Goal: Task Accomplishment & Management: Manage account settings

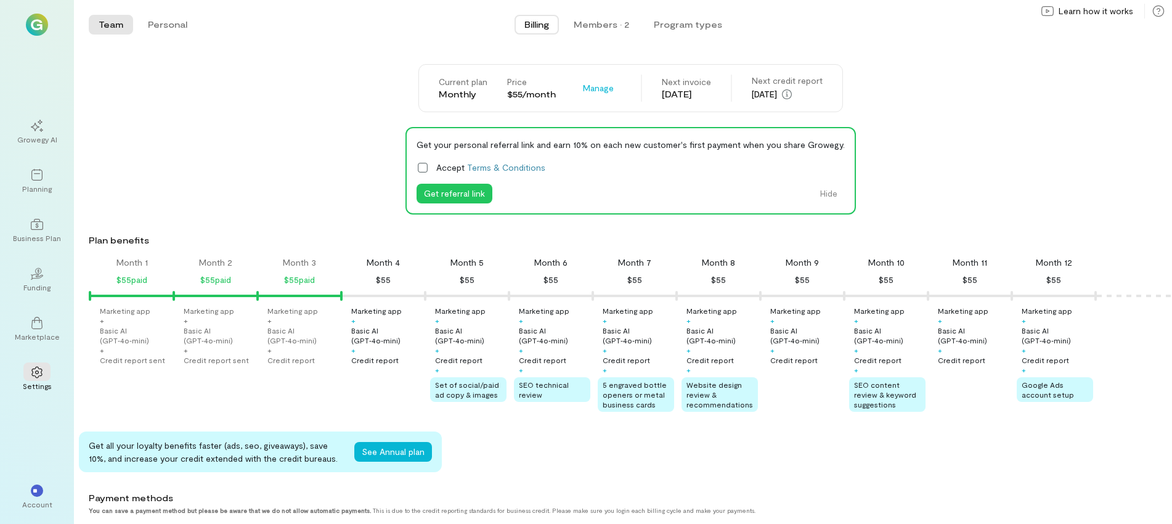
scroll to position [0, 10]
click at [290, 307] on div "Marketing app" at bounding box center [291, 311] width 51 height 10
click at [290, 278] on div "$55 paid" at bounding box center [298, 279] width 31 height 15
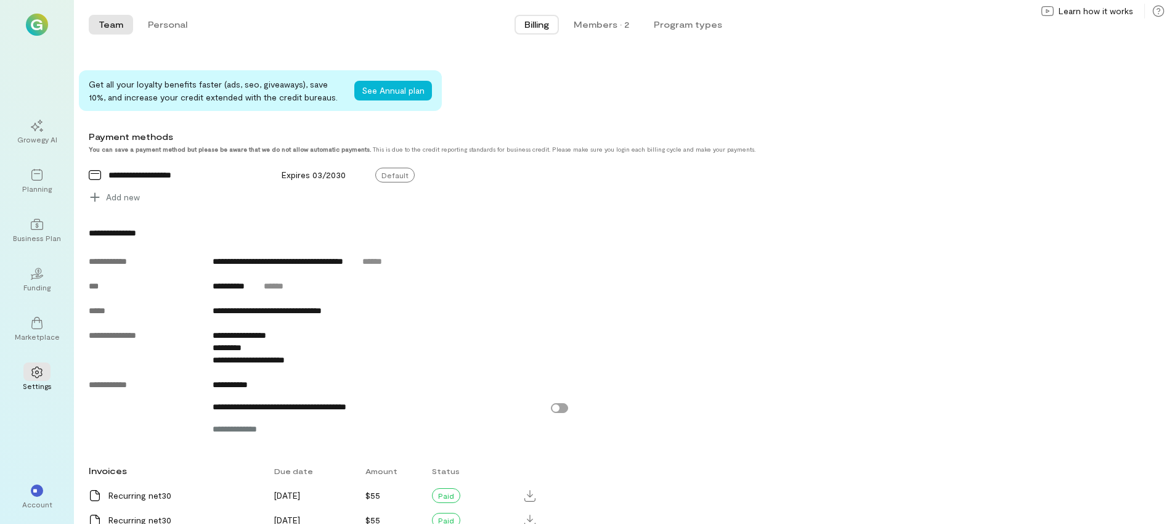
scroll to position [431, 0]
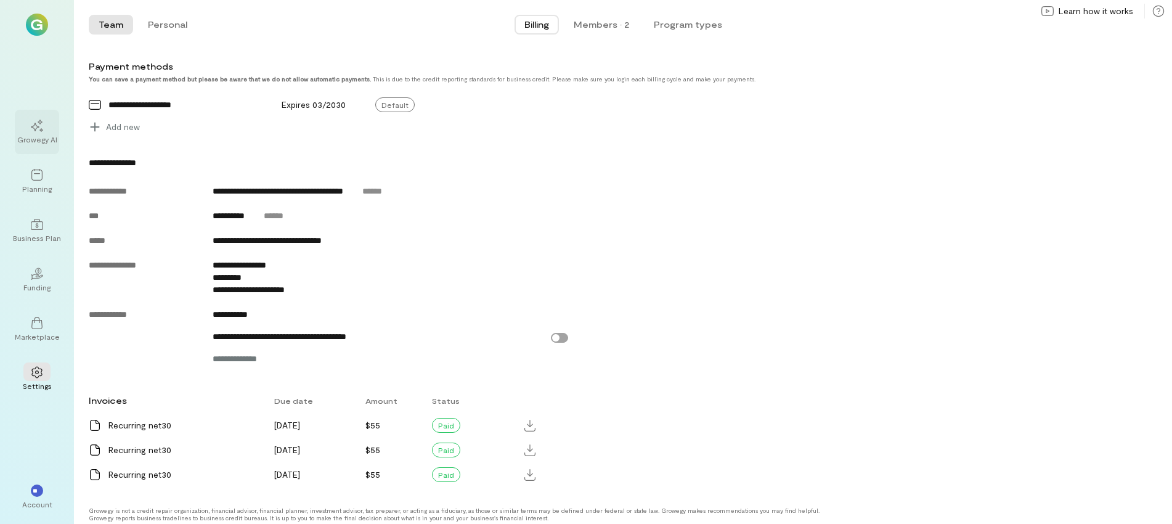
click at [36, 135] on div "Growegy AI" at bounding box center [37, 139] width 40 height 10
